Goal: Information Seeking & Learning: Learn about a topic

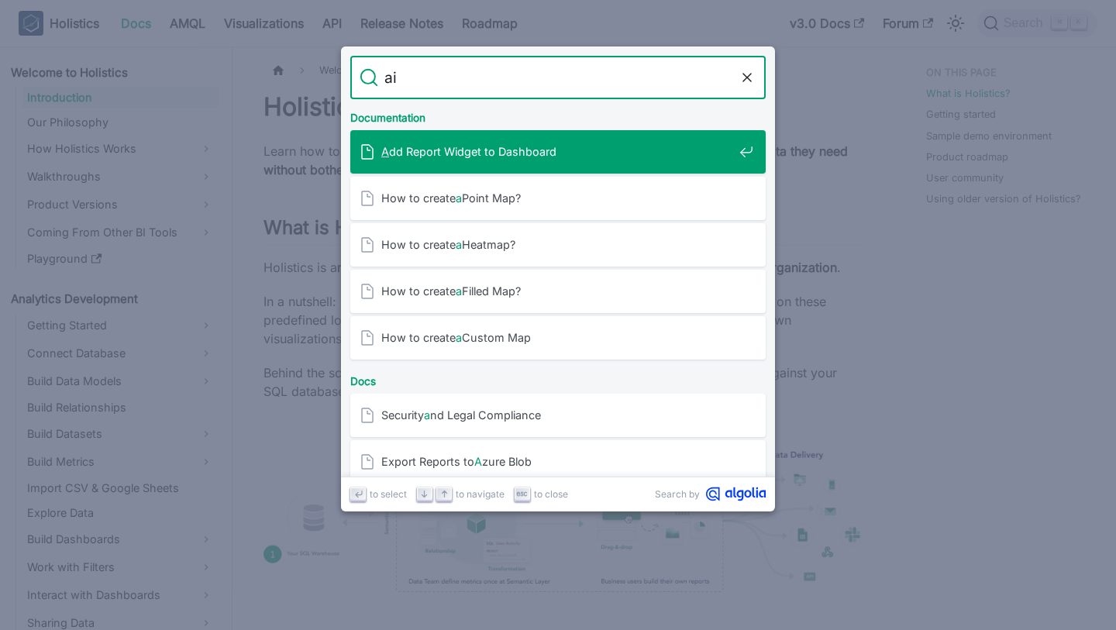
type input "ai"
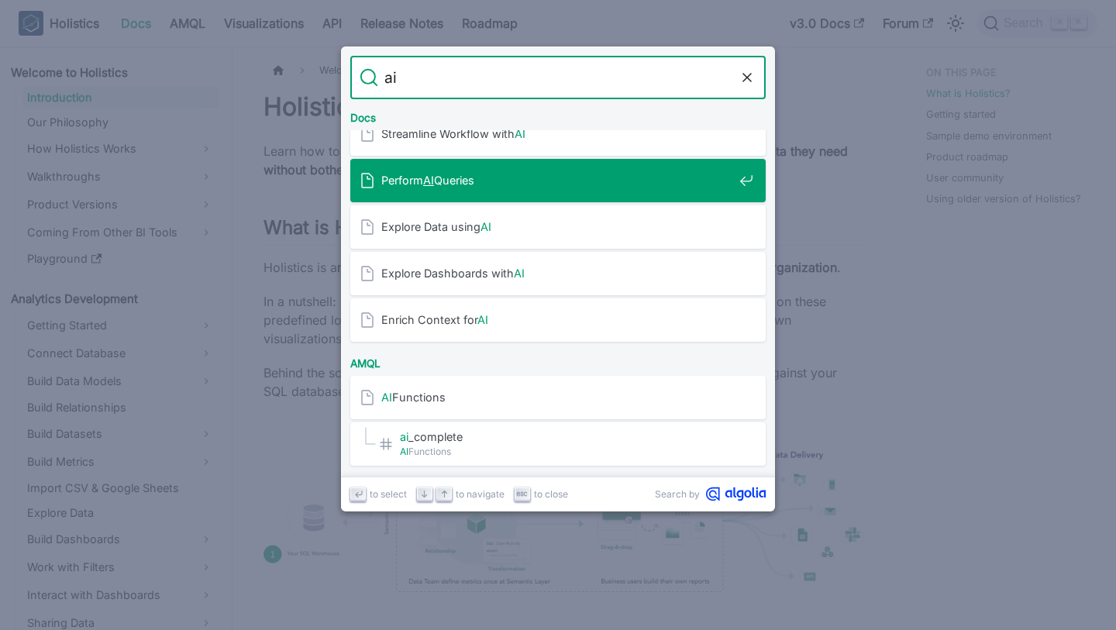
scroll to position [19, 0]
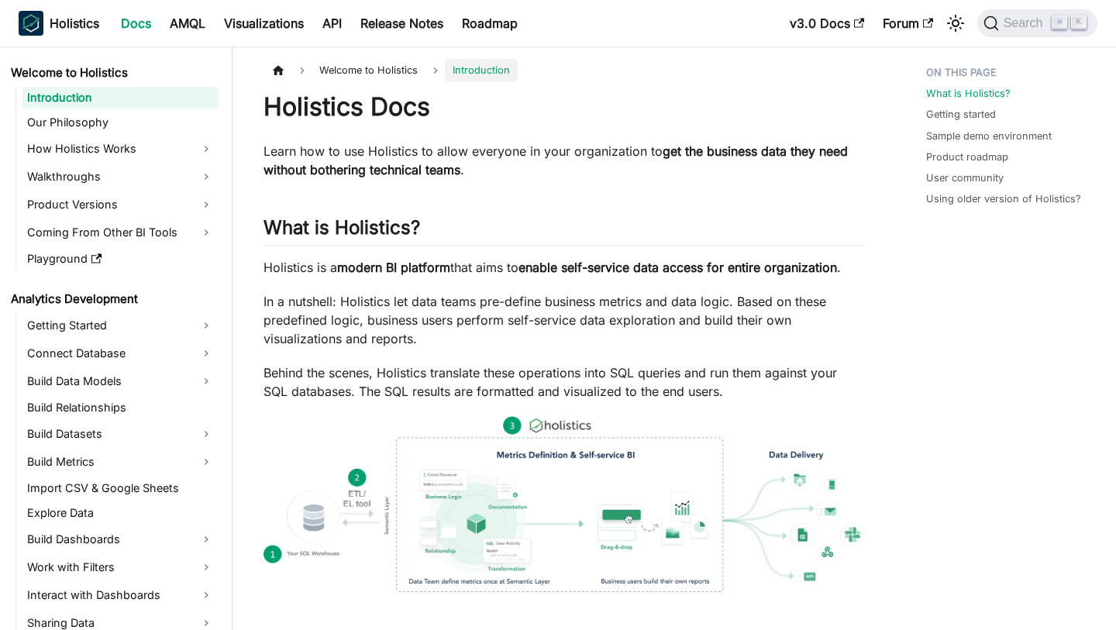
click at [350, 277] on p "Holistics is a modern BI platform that aims to enable self-service data access …" at bounding box center [563, 267] width 601 height 19
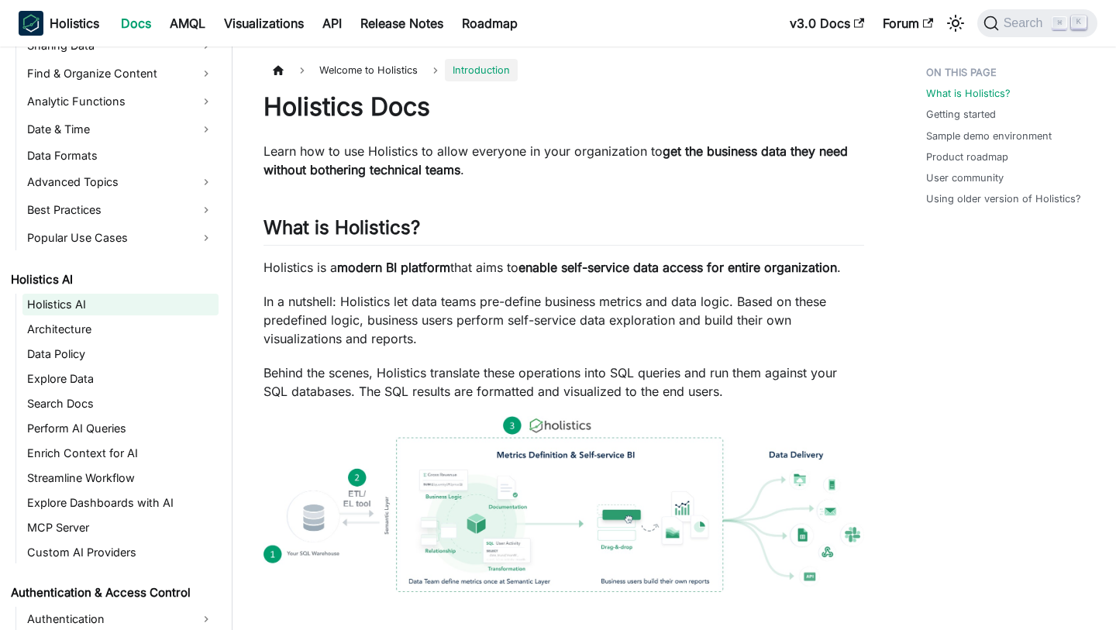
click at [89, 300] on link "Holistics AI" at bounding box center [120, 305] width 196 height 22
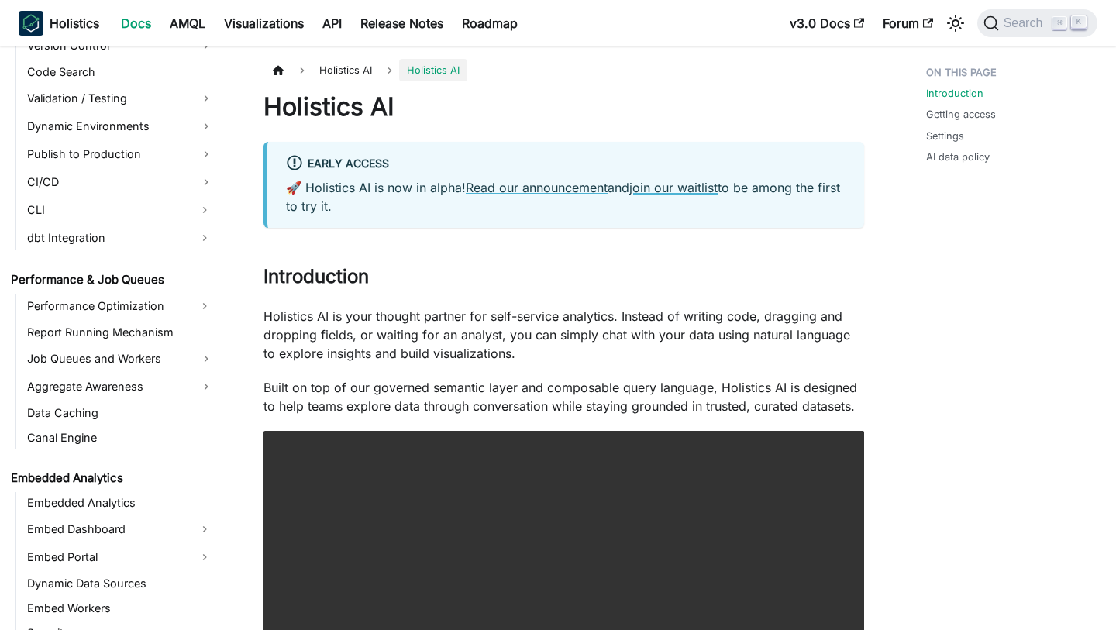
click at [693, 188] on link "join our waitlist" at bounding box center [673, 187] width 88 height 15
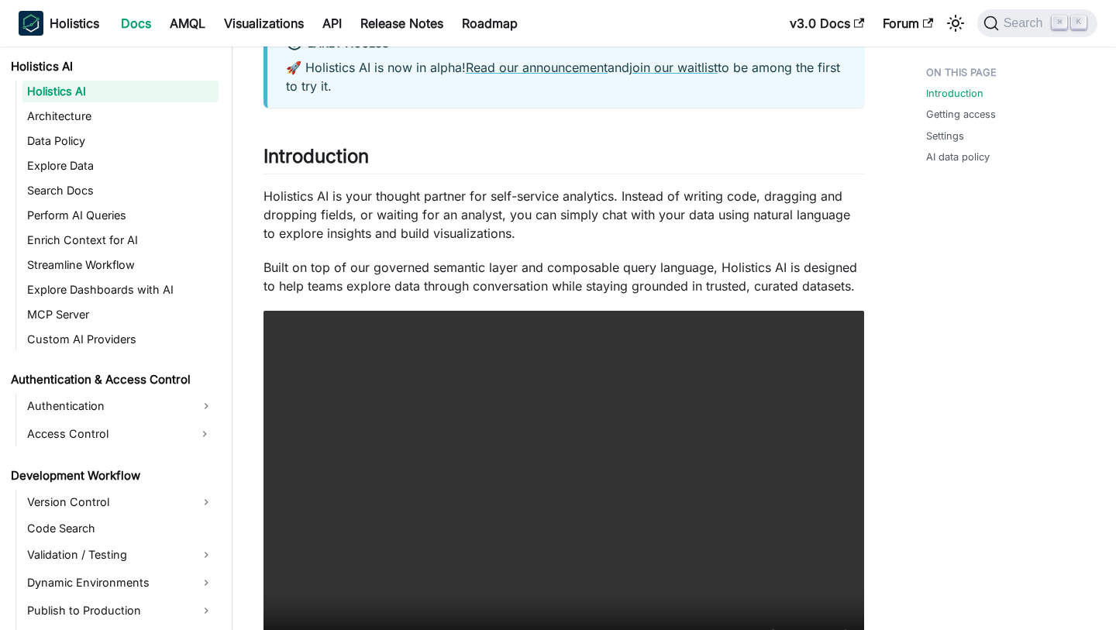
scroll to position [575, 0]
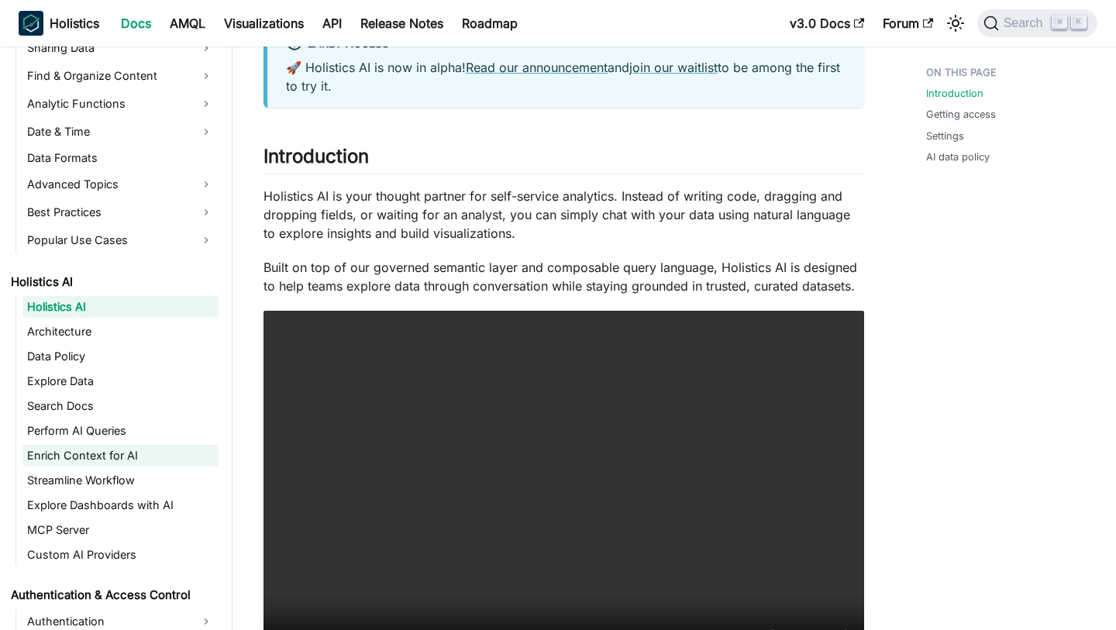
click at [95, 454] on link "Enrich Context for AI" at bounding box center [120, 456] width 196 height 22
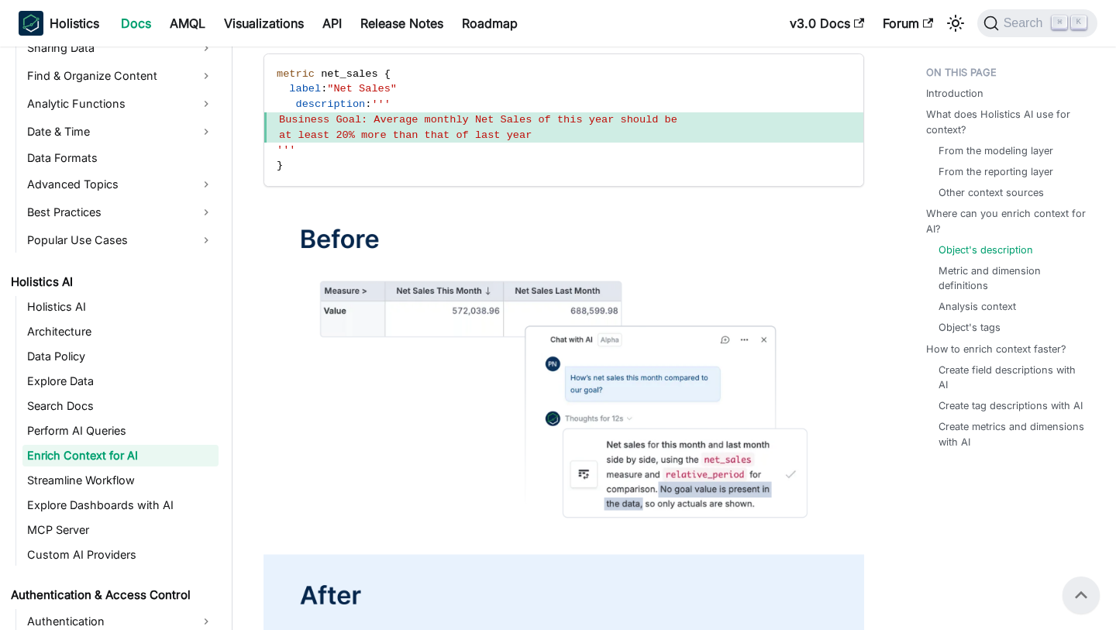
scroll to position [1357, 0]
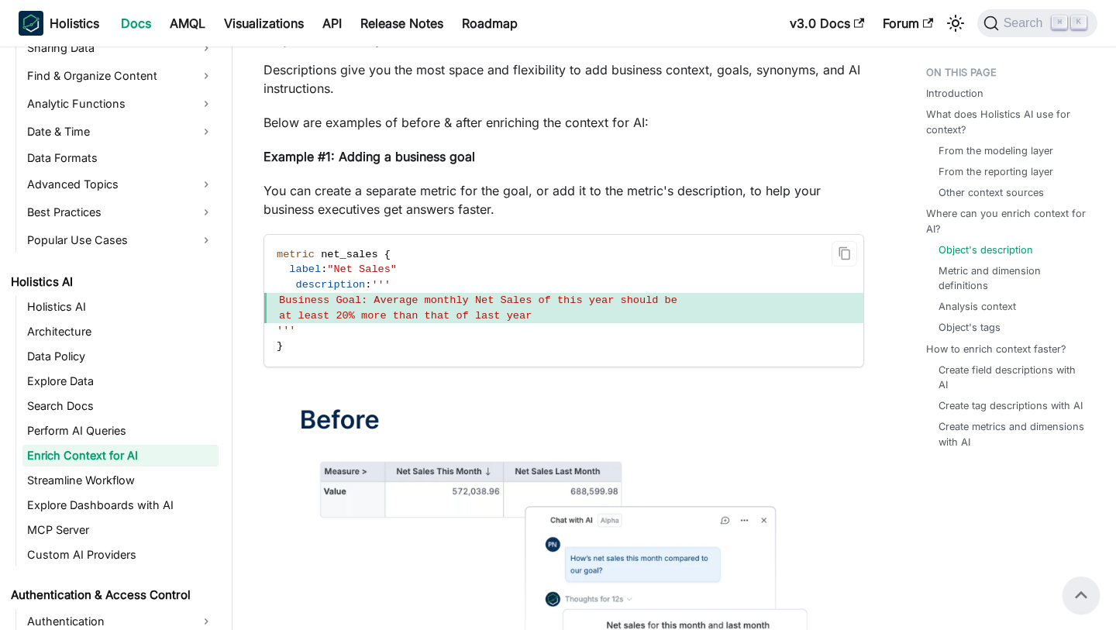
drag, startPoint x: 323, startPoint y: 299, endPoint x: 618, endPoint y: 309, distance: 294.6
click at [621, 310] on code "metric net_sales { label : "Net Sales" description : ''' Business Goal: Average…" at bounding box center [563, 301] width 599 height 132
click at [618, 309] on span "at least 20% more than that of last year" at bounding box center [563, 315] width 599 height 15
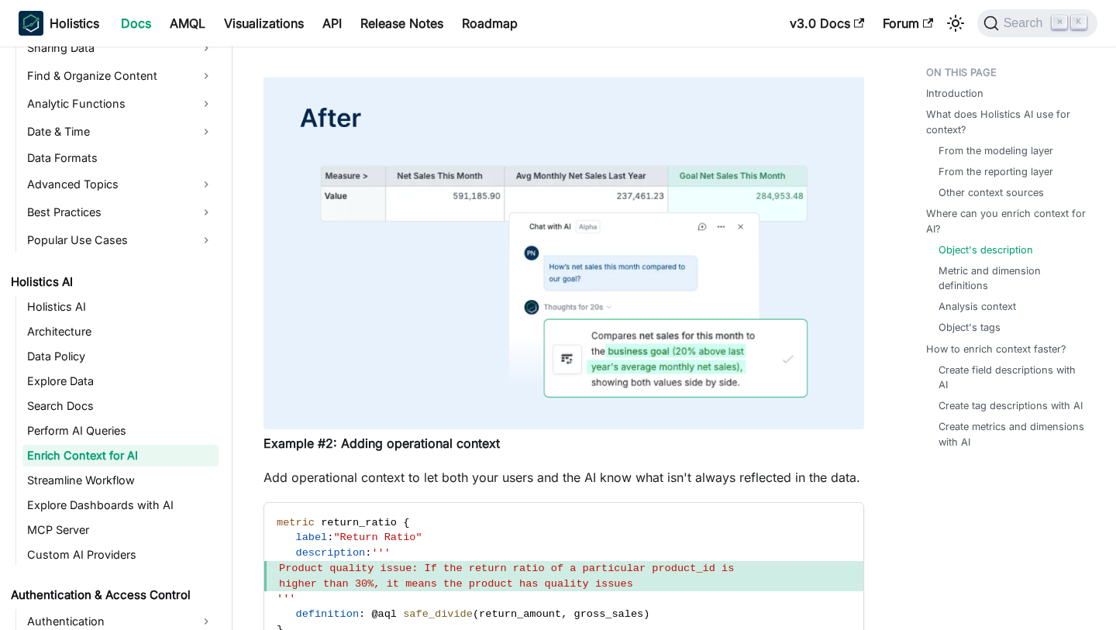
scroll to position [2028, 0]
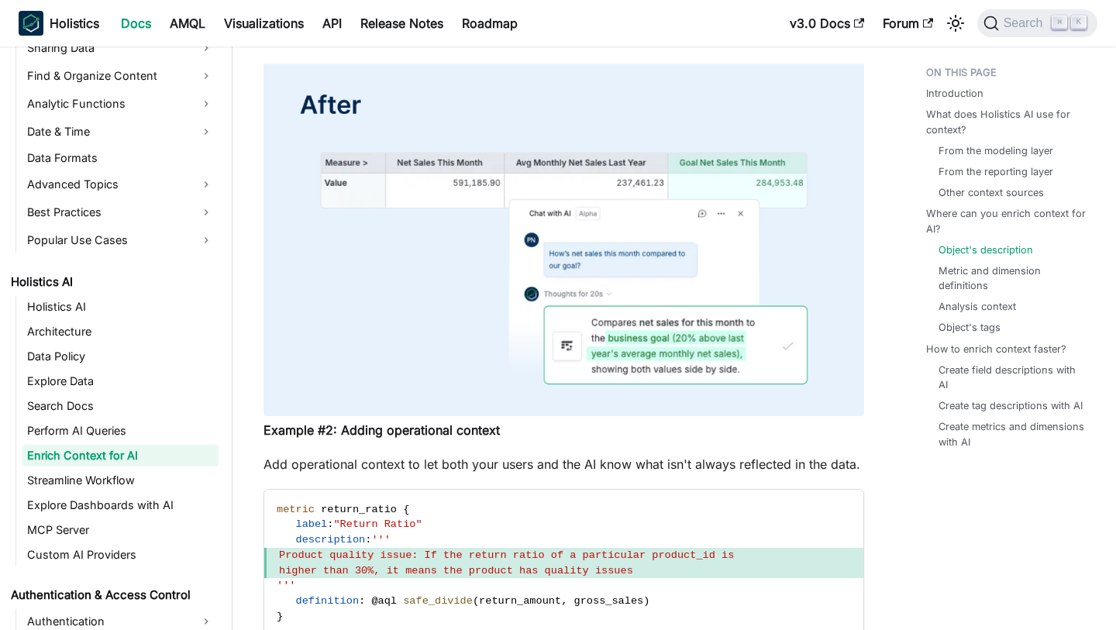
click at [652, 56] on img at bounding box center [563, 64] width 601 height 704
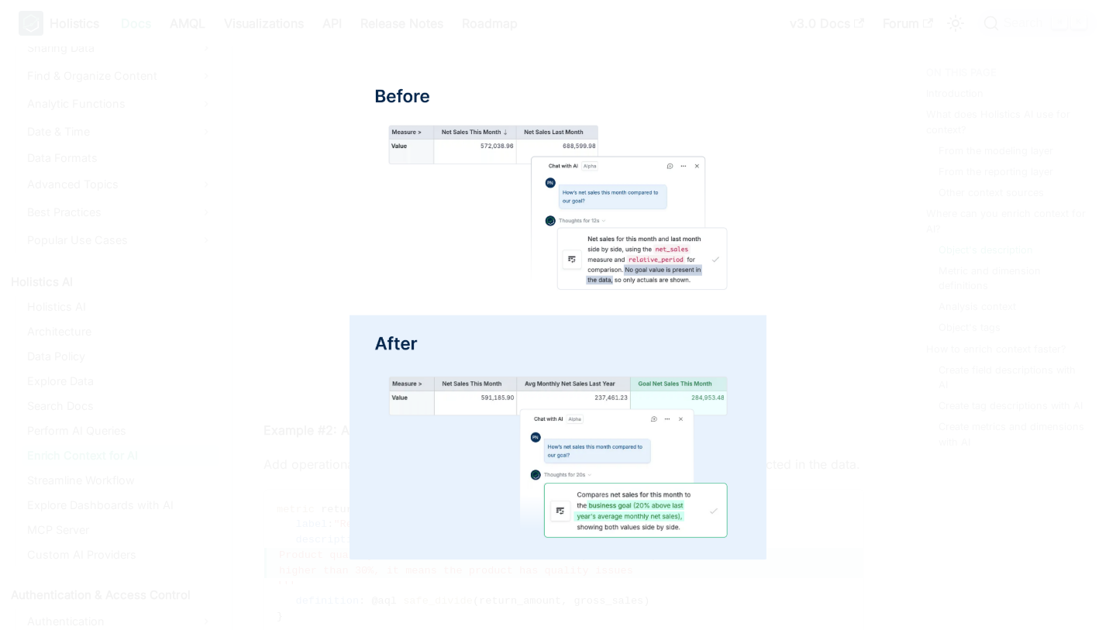
click at [900, 175] on div at bounding box center [558, 315] width 1116 height 630
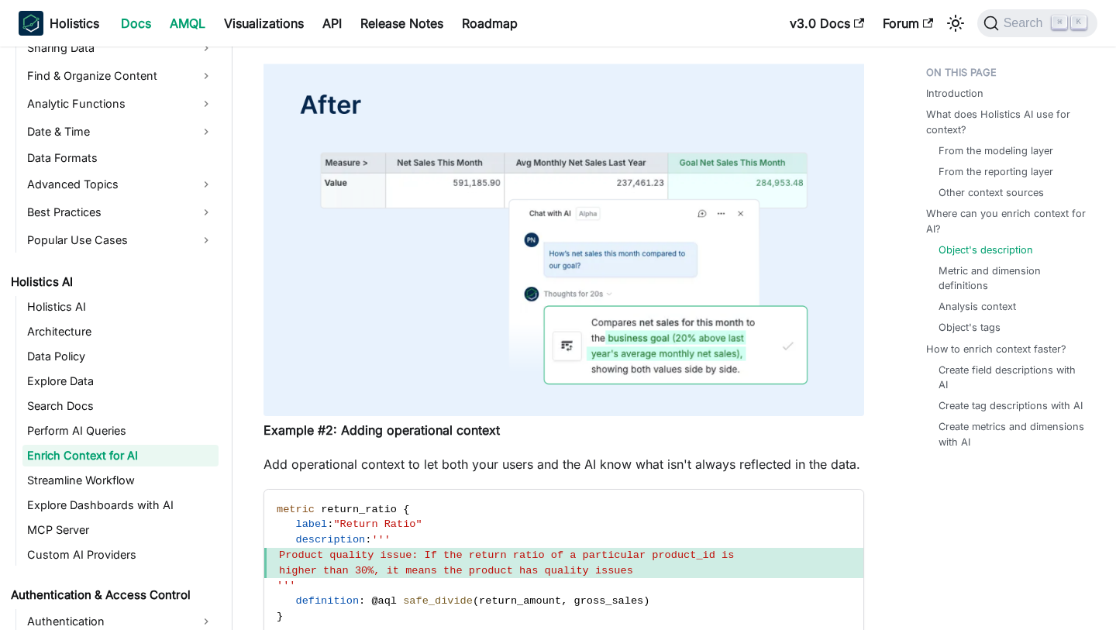
click at [189, 22] on link "AMQL" at bounding box center [187, 23] width 54 height 25
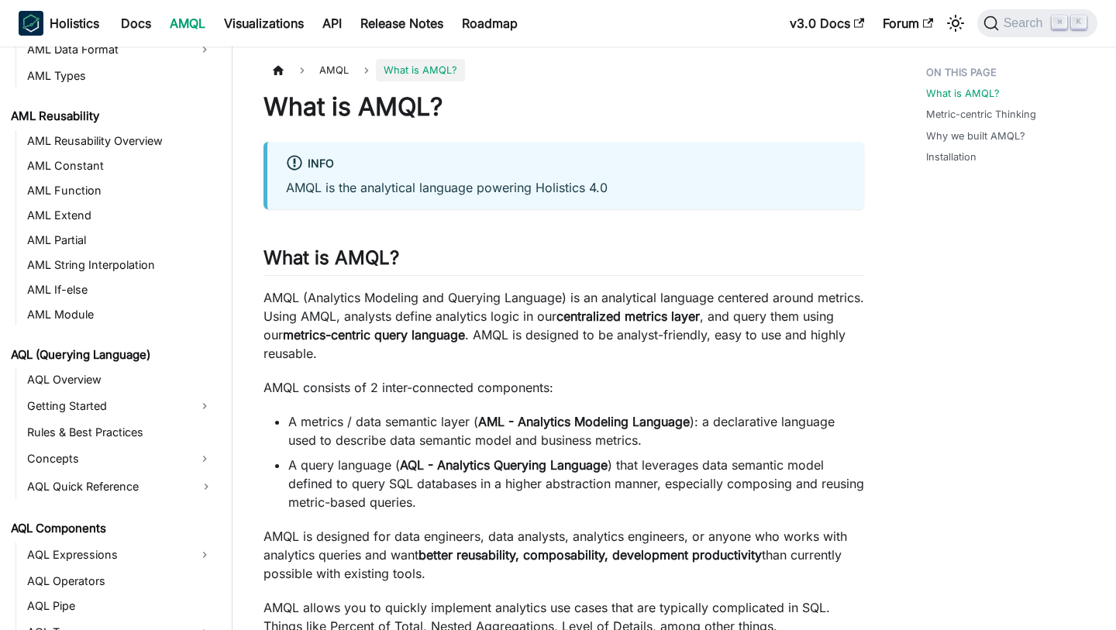
scroll to position [487, 0]
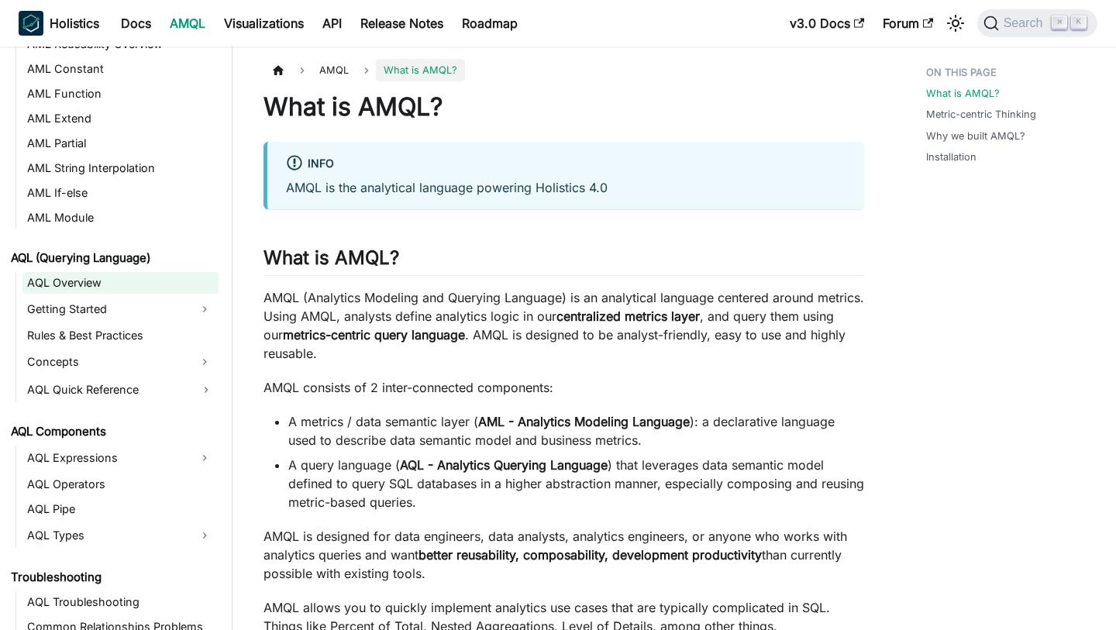
click at [105, 280] on link "AQL Overview" at bounding box center [120, 283] width 196 height 22
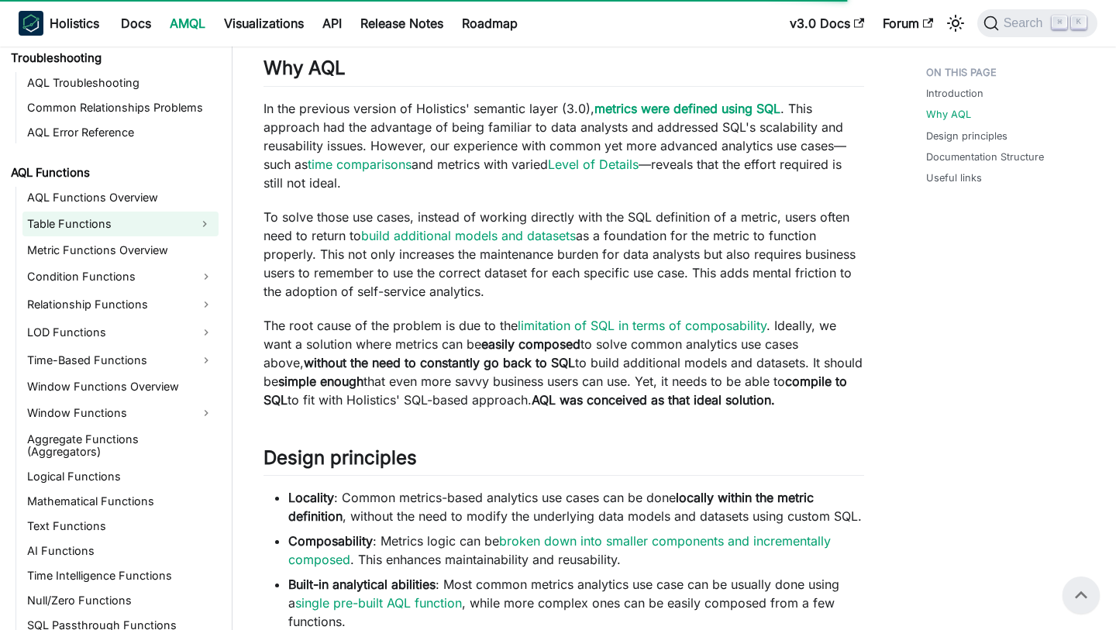
scroll to position [1010, 0]
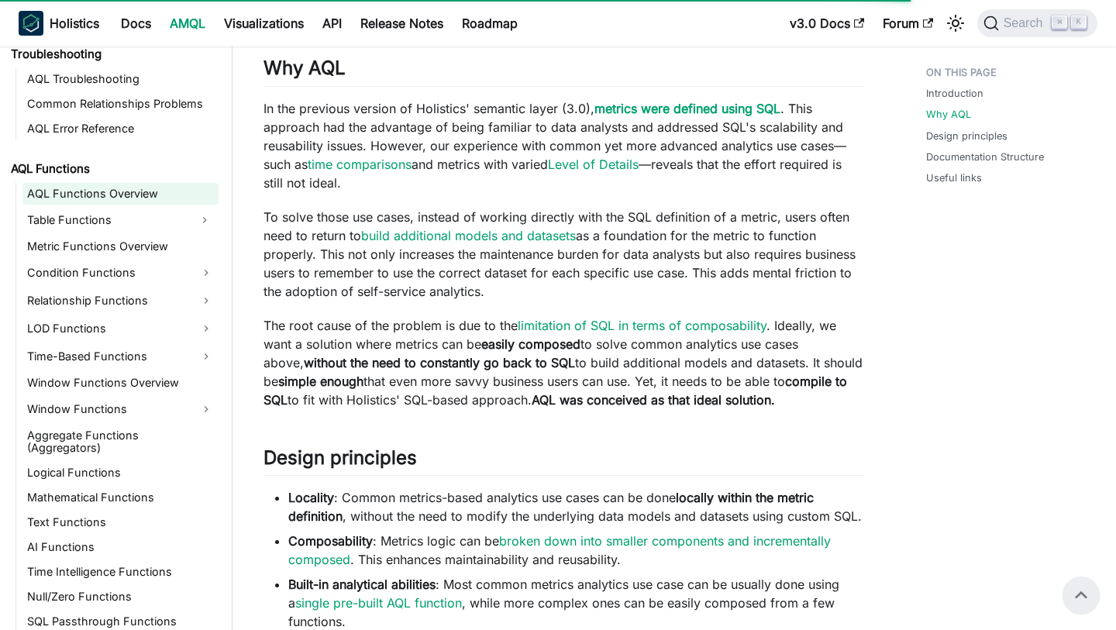
click at [145, 187] on link "AQL Functions Overview" at bounding box center [120, 194] width 196 height 22
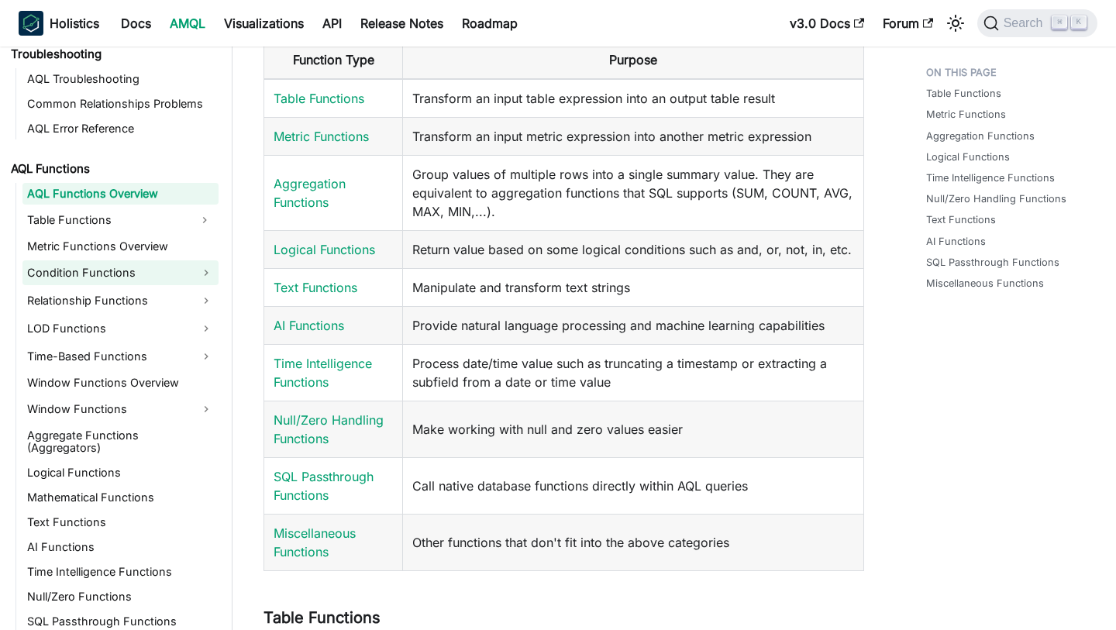
scroll to position [1031, 0]
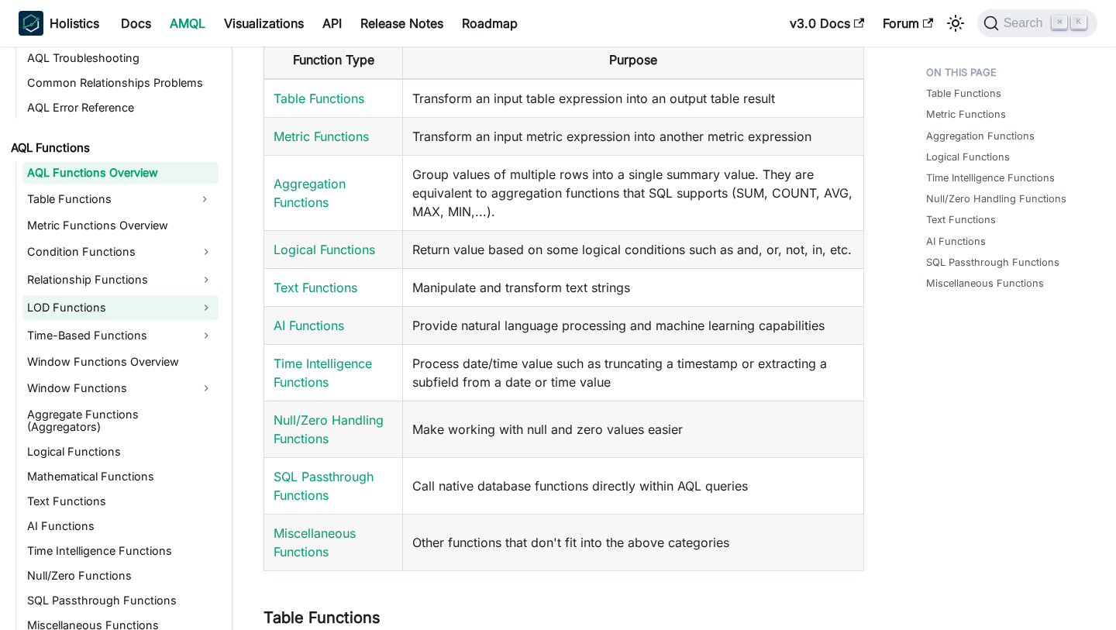
click at [105, 311] on link "LOD Functions" at bounding box center [120, 307] width 196 height 25
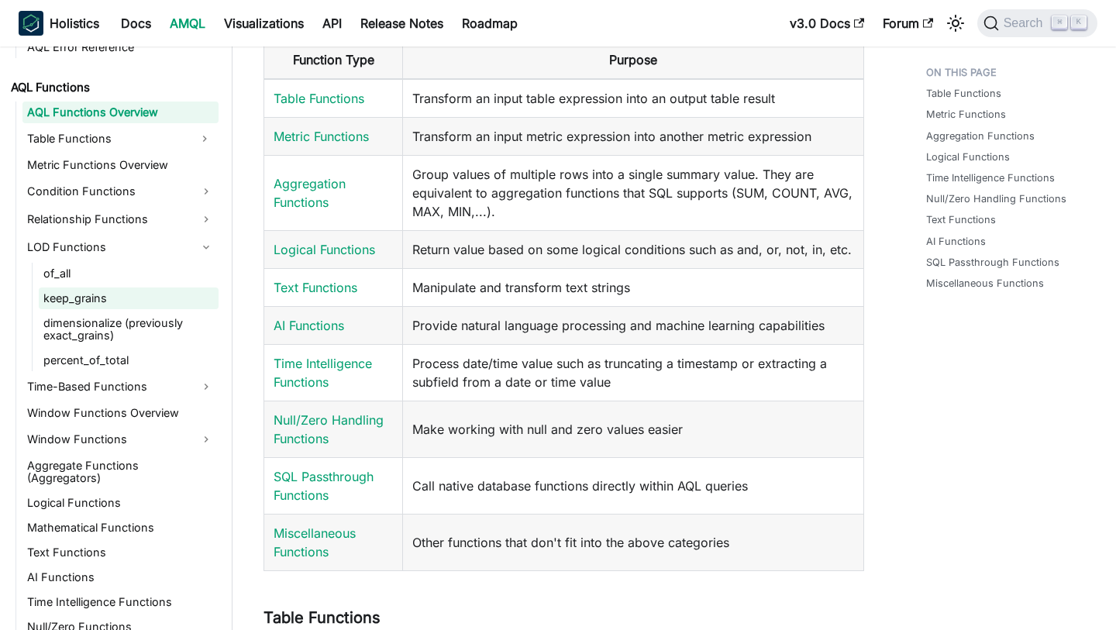
scroll to position [1137, 0]
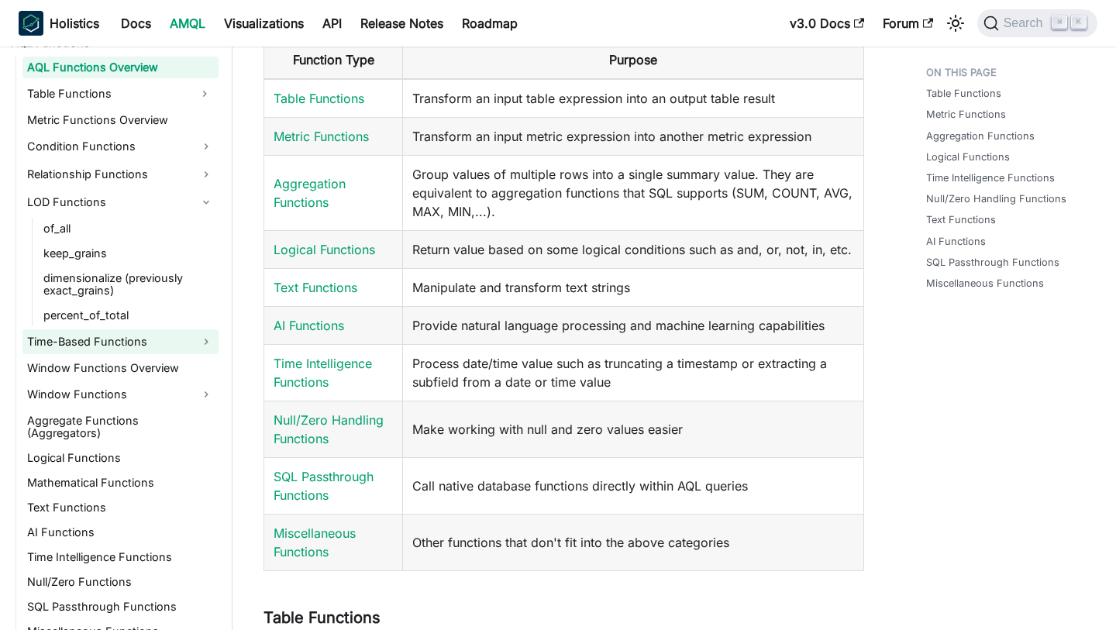
click at [137, 342] on link "Time-Based Functions" at bounding box center [120, 341] width 196 height 25
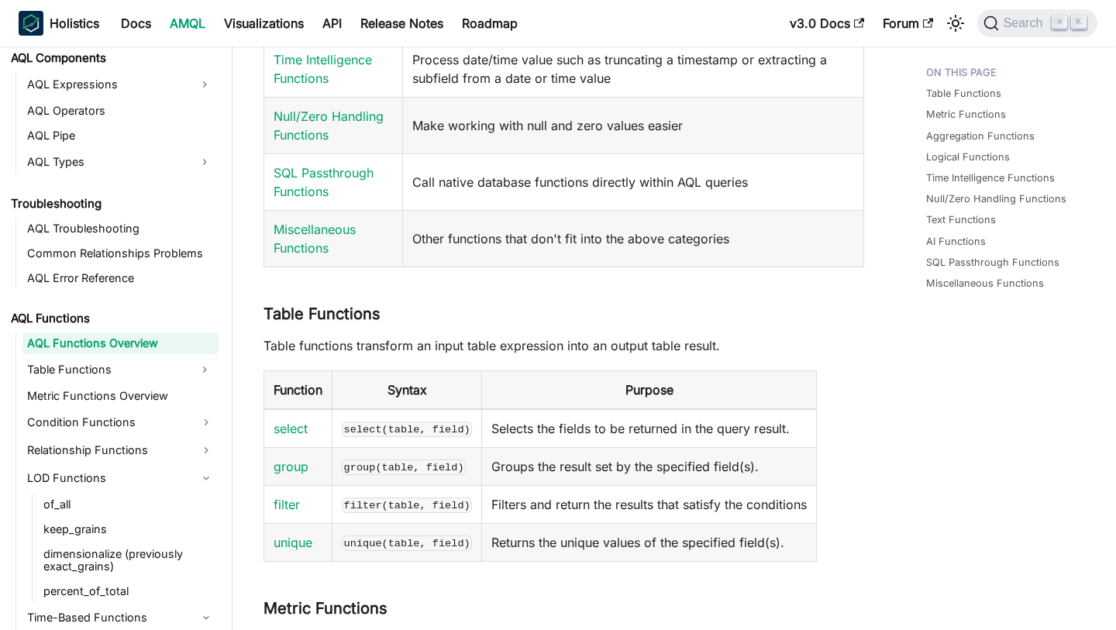
scroll to position [835, 0]
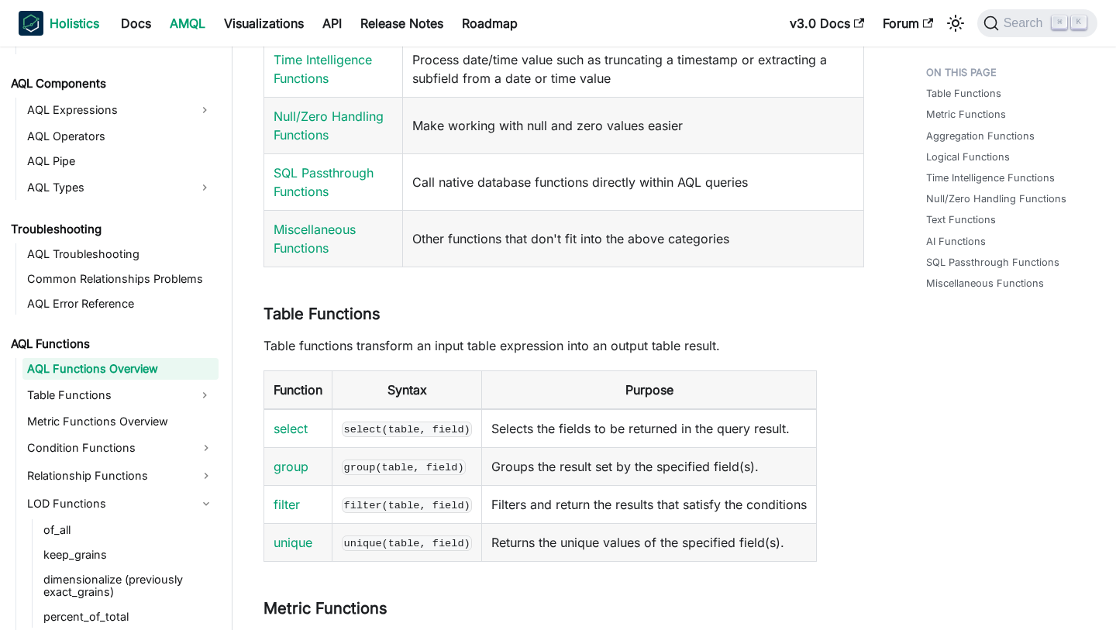
click at [40, 11] on img "Main" at bounding box center [31, 23] width 25 height 25
click at [132, 15] on link "Docs" at bounding box center [136, 23] width 49 height 25
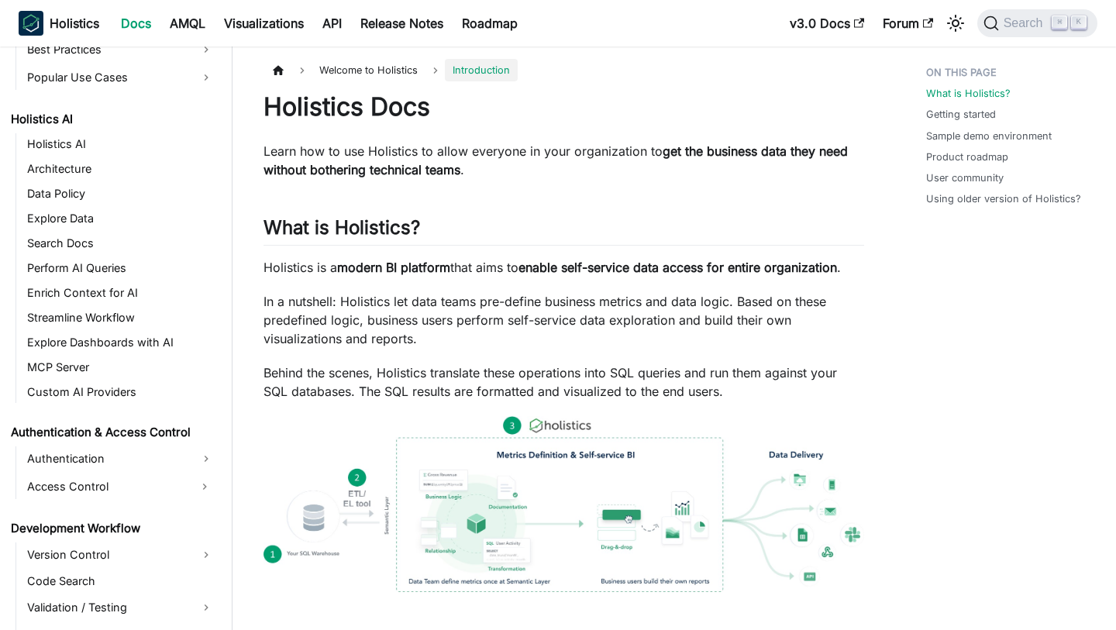
scroll to position [701, 0]
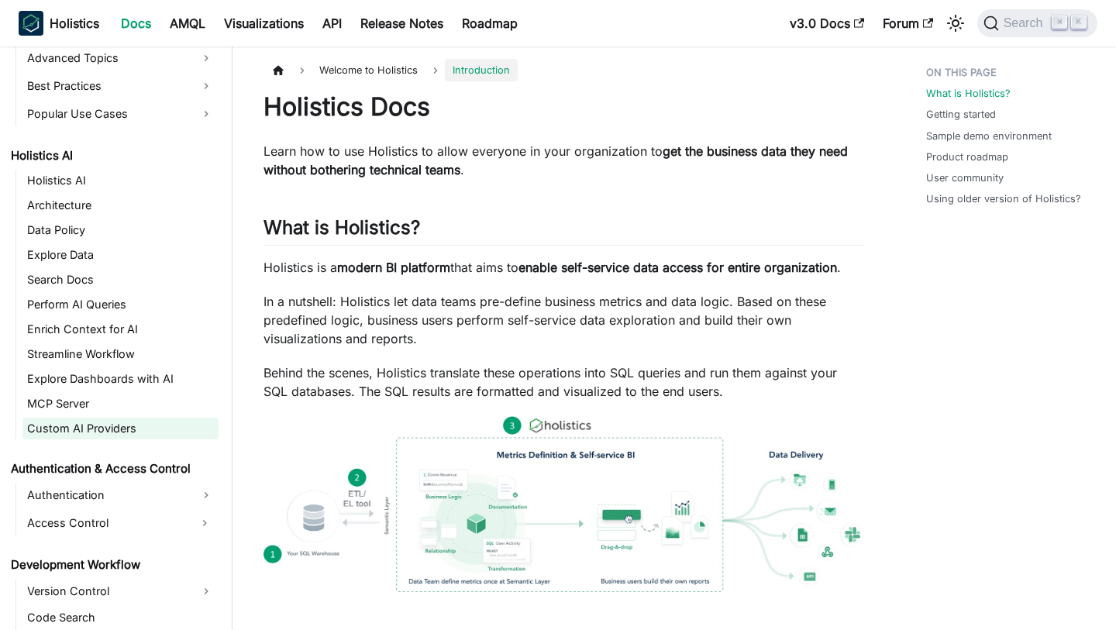
click at [129, 422] on link "Custom AI Providers" at bounding box center [120, 429] width 196 height 22
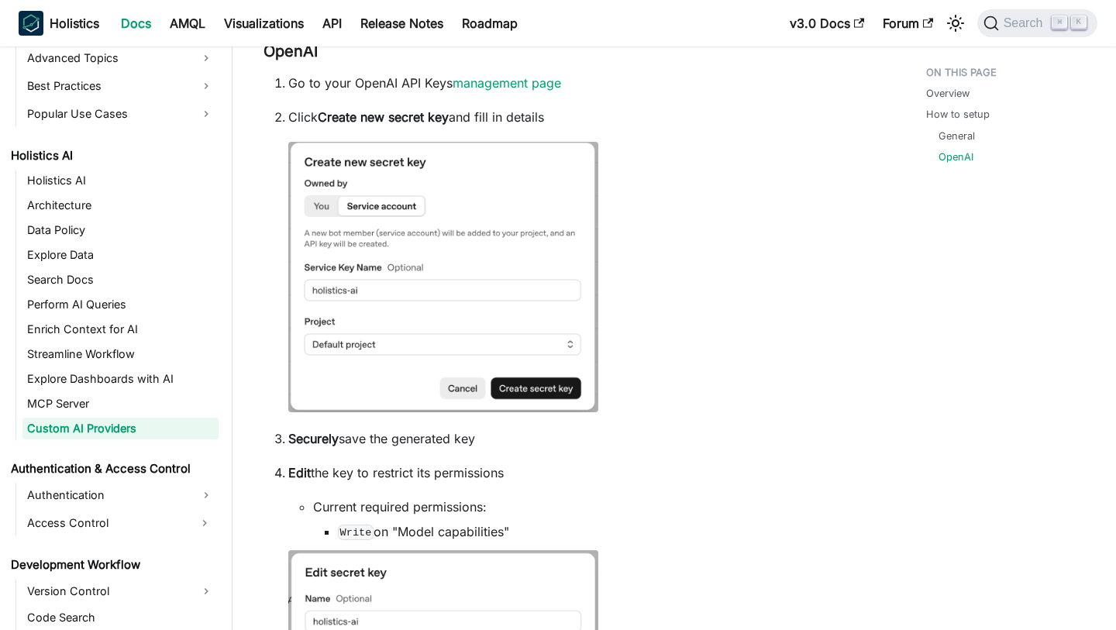
scroll to position [532, 0]
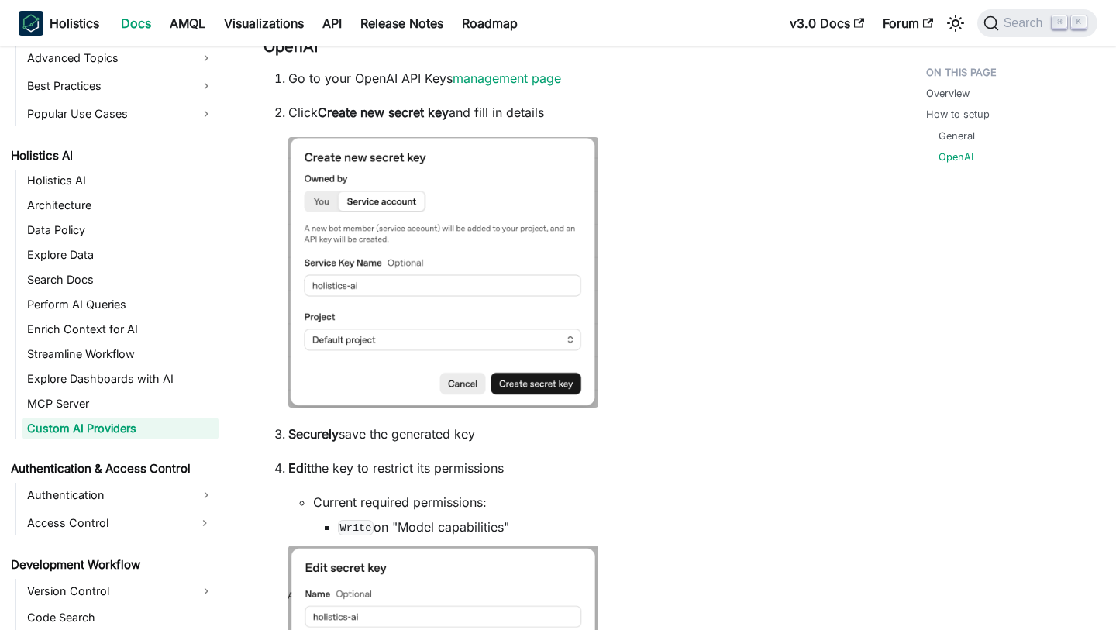
click at [432, 120] on strong "Create new secret key" at bounding box center [383, 112] width 131 height 15
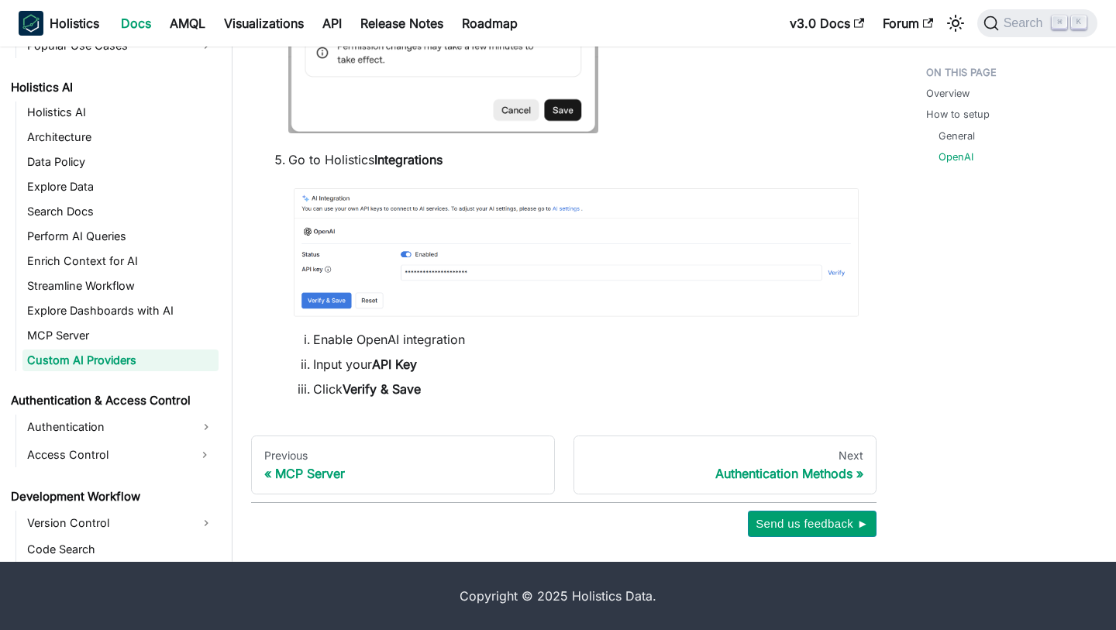
scroll to position [1685, 0]
click at [515, 339] on li "Enable OpenAI integration" at bounding box center [588, 339] width 551 height 19
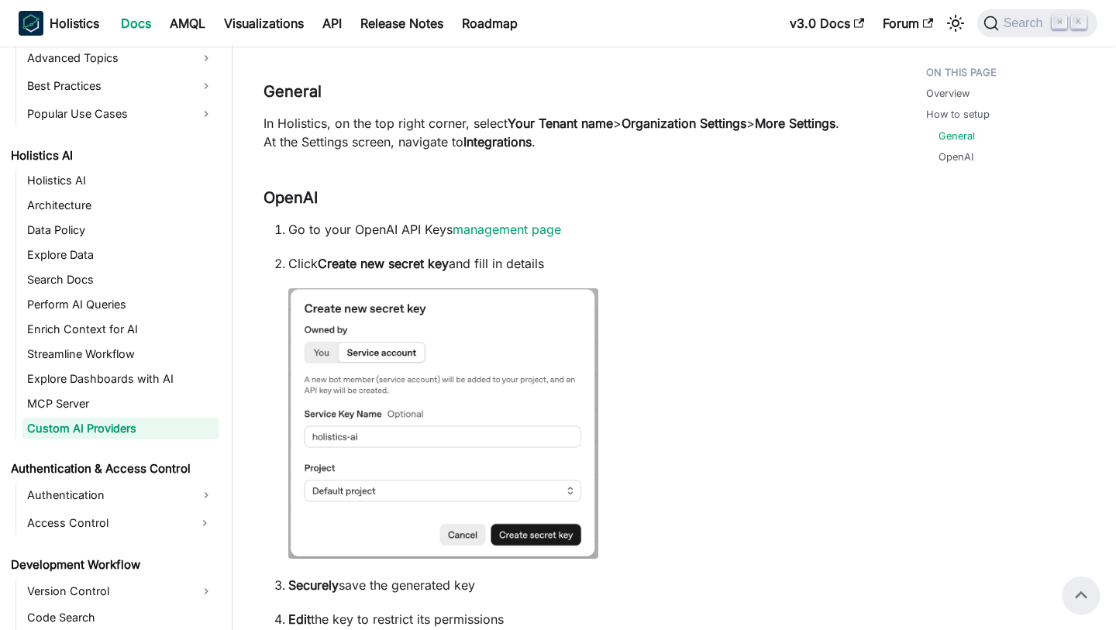
scroll to position [376, 0]
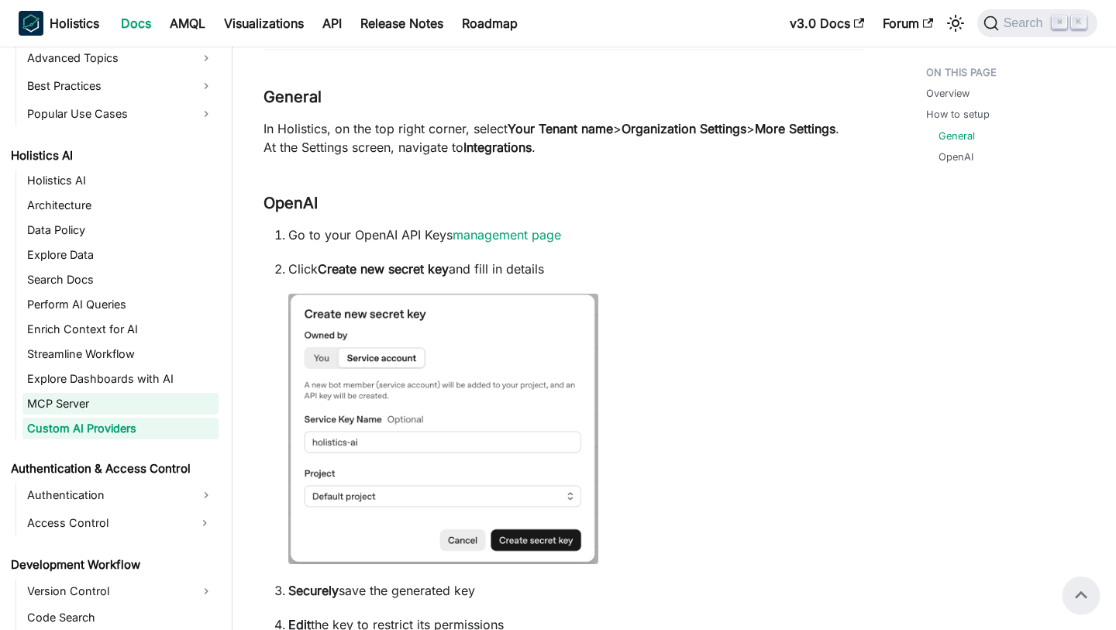
click at [97, 410] on link "MCP Server" at bounding box center [120, 404] width 196 height 22
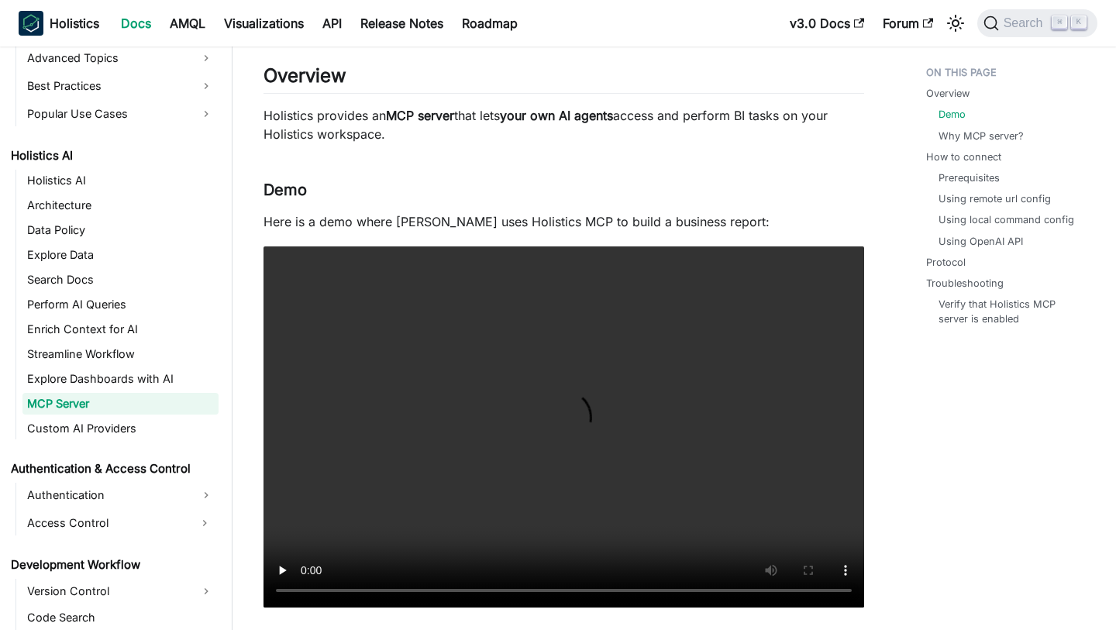
scroll to position [191, 0]
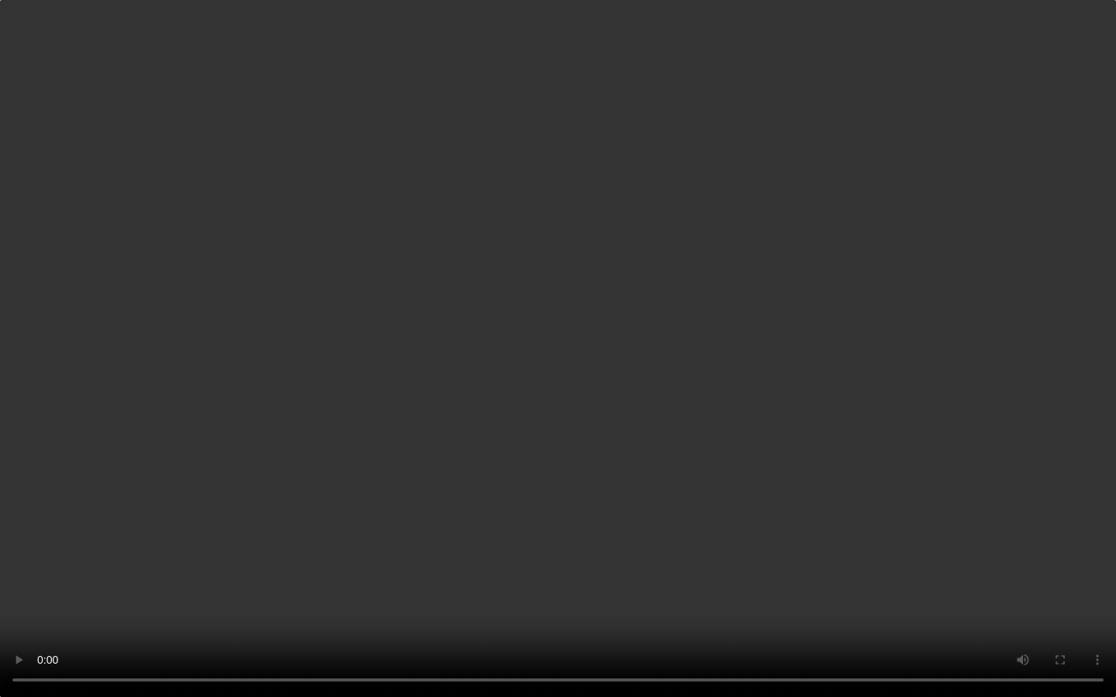
click at [538, 311] on video "Your browser does not support embedding video, but you can download it ." at bounding box center [558, 348] width 1116 height 697
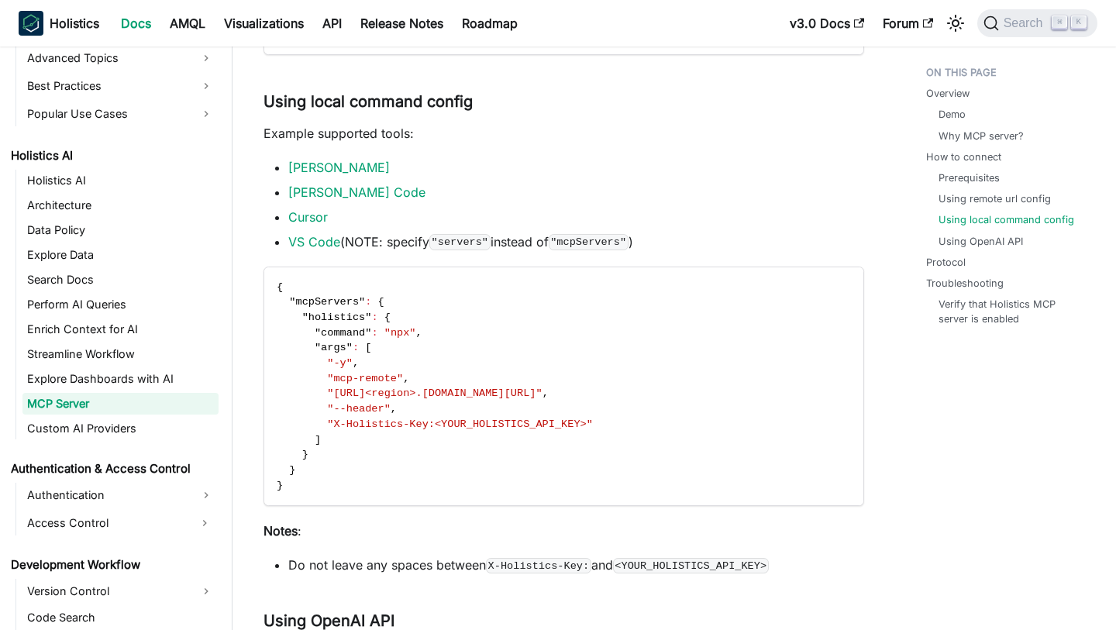
scroll to position [1667, 0]
